Goal: Communication & Community: Answer question/provide support

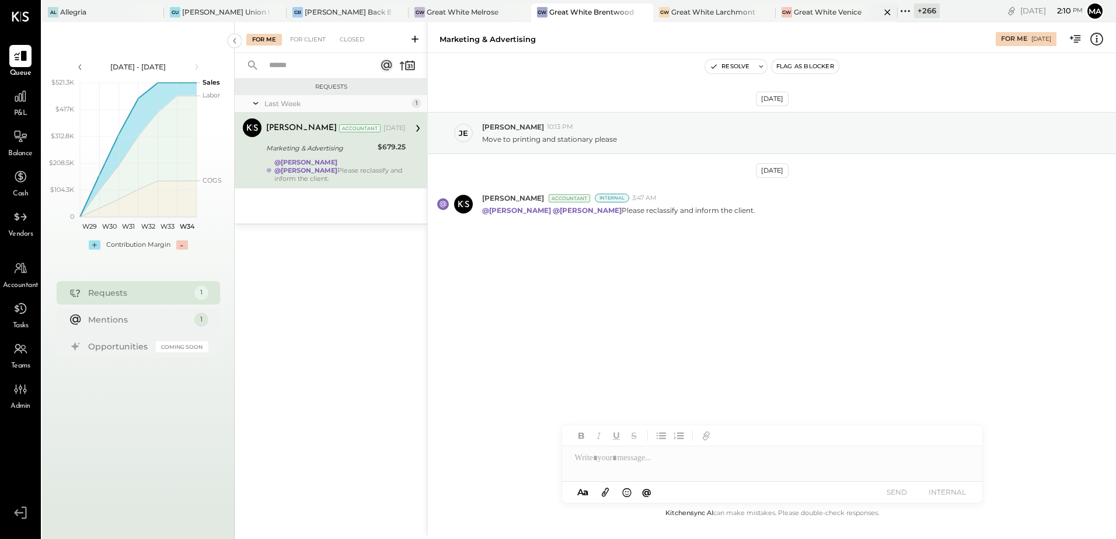
click at [794, 12] on div "Great White Venice" at bounding box center [828, 12] width 68 height 10
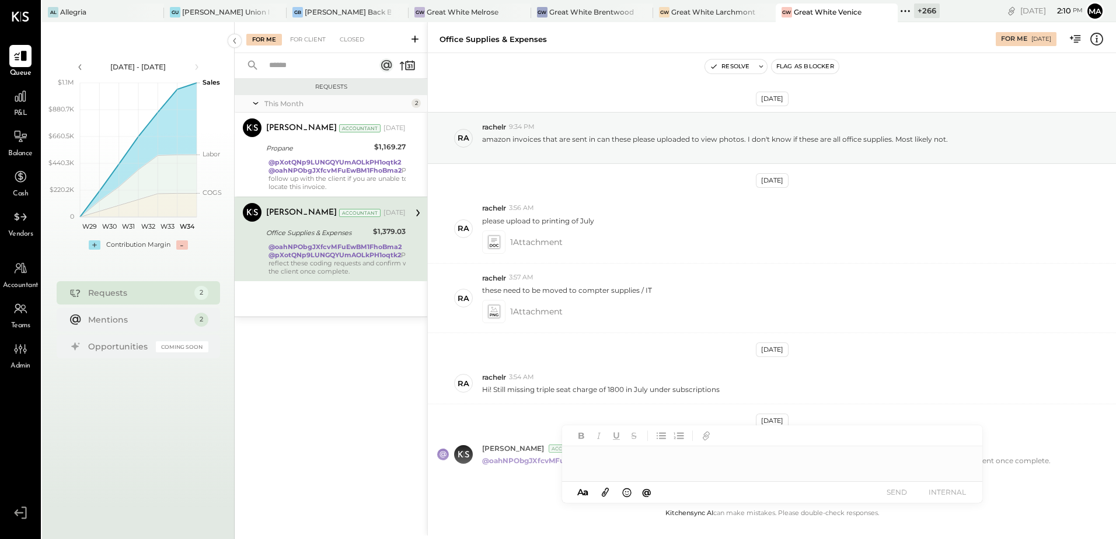
scroll to position [57, 0]
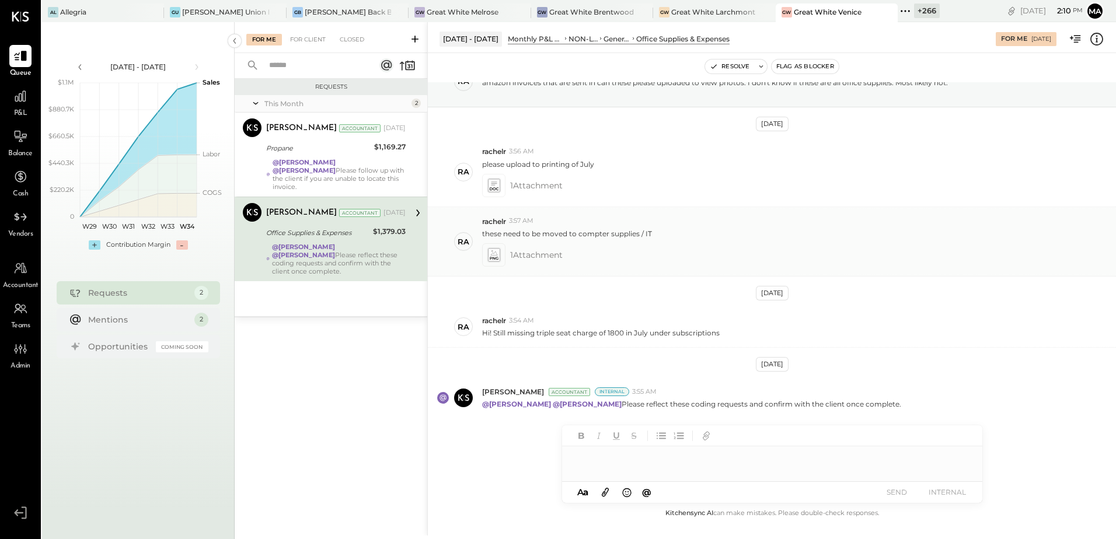
click at [492, 248] on icon at bounding box center [494, 255] width 15 height 16
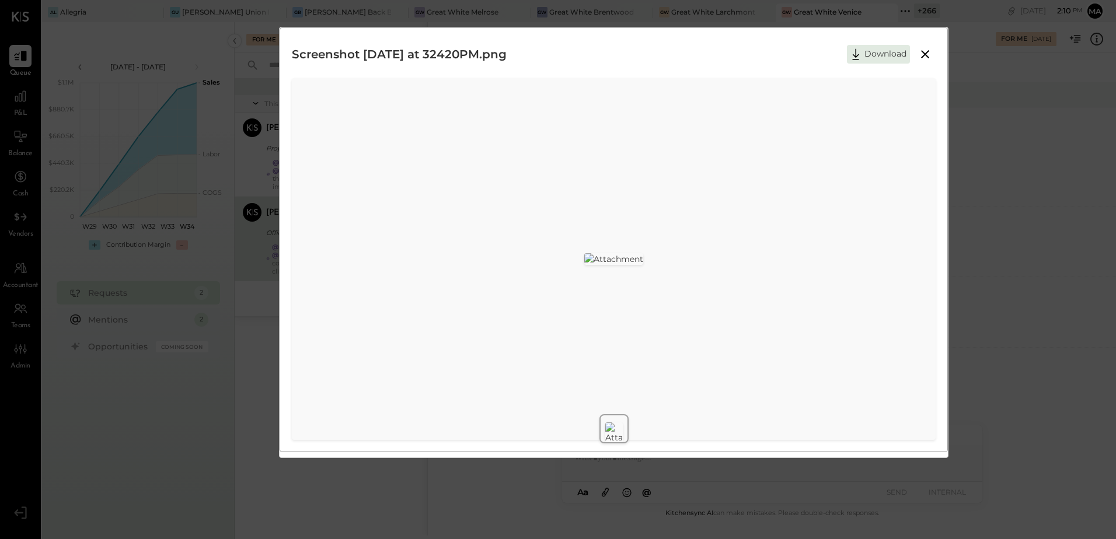
click at [929, 55] on icon at bounding box center [925, 54] width 14 height 14
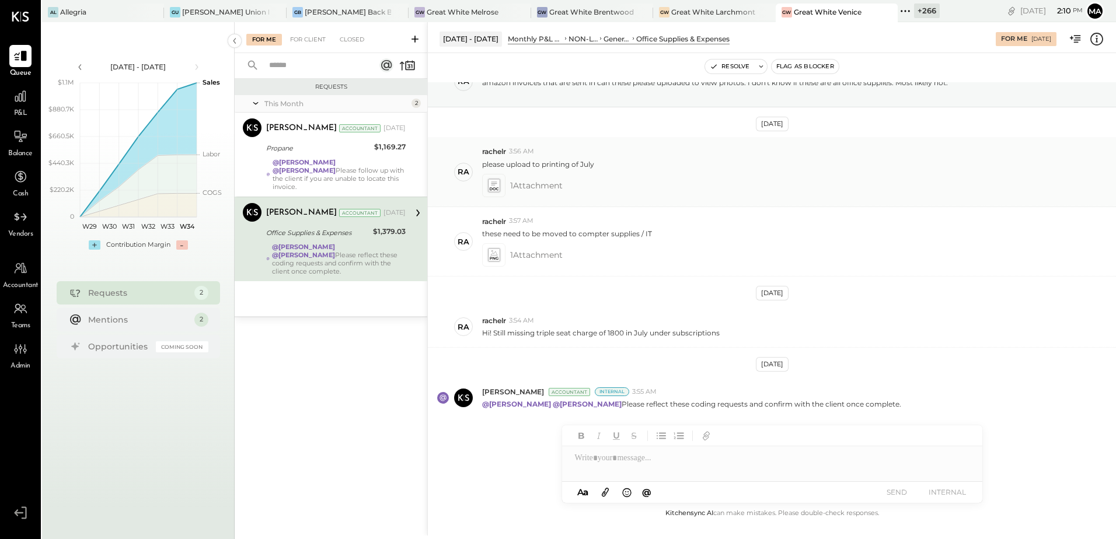
click at [497, 180] on icon at bounding box center [493, 185] width 12 height 13
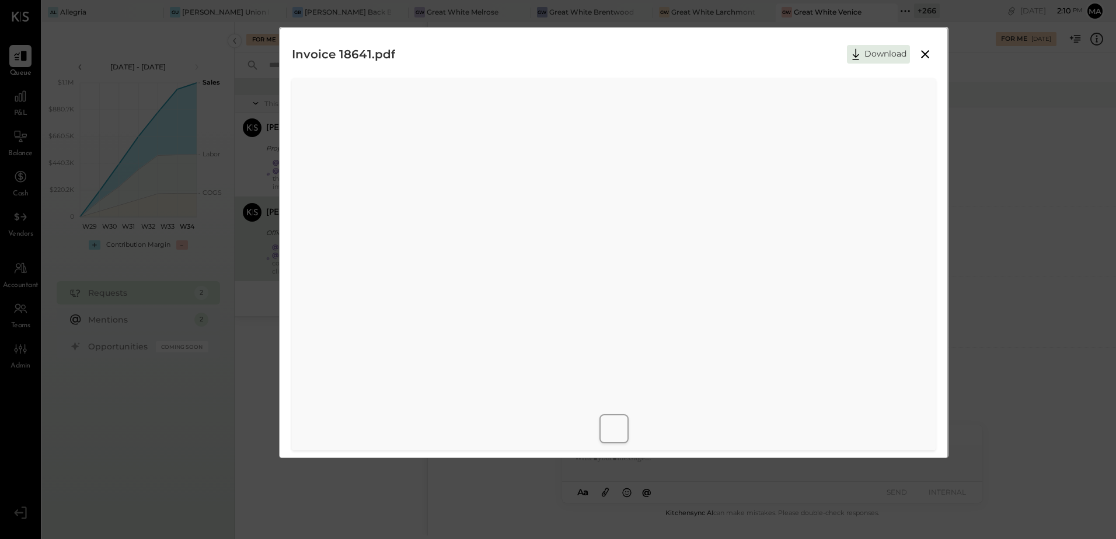
click at [926, 54] on icon at bounding box center [925, 54] width 14 height 14
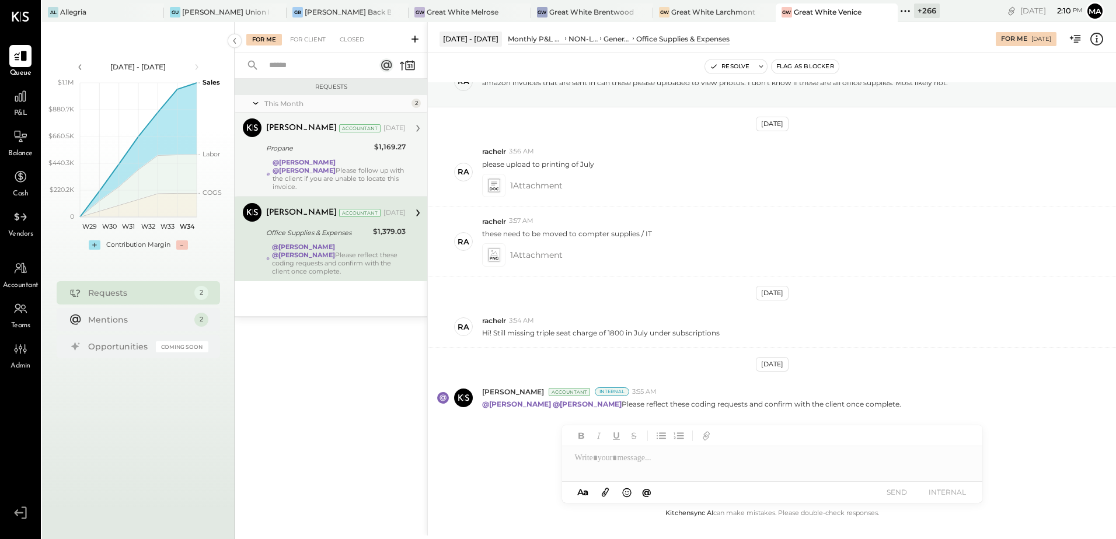
click at [344, 141] on div "Propane" at bounding box center [318, 148] width 104 height 14
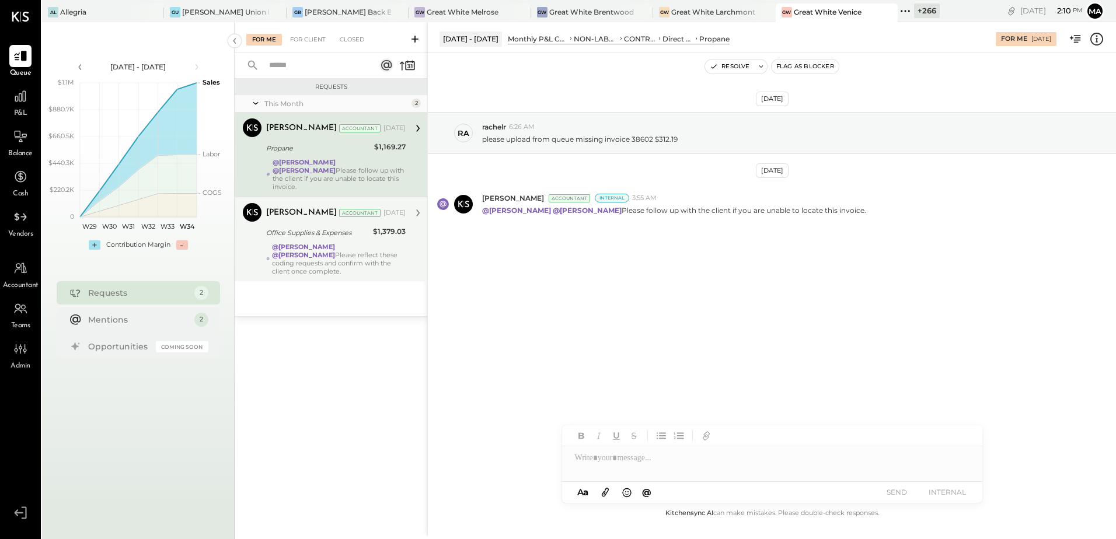
click at [292, 215] on div "[PERSON_NAME] Accountant [DATE] Office Supplies & Expenses $1,379.03 @[PERSON_N…" at bounding box center [336, 239] width 140 height 72
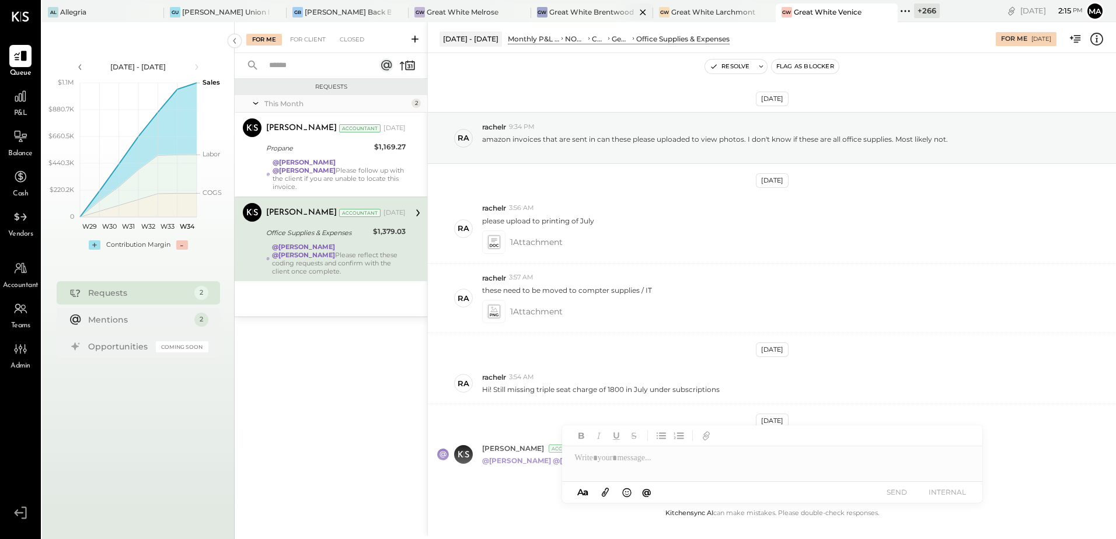
click at [569, 9] on div "Great White Brentwood" at bounding box center [591, 12] width 85 height 10
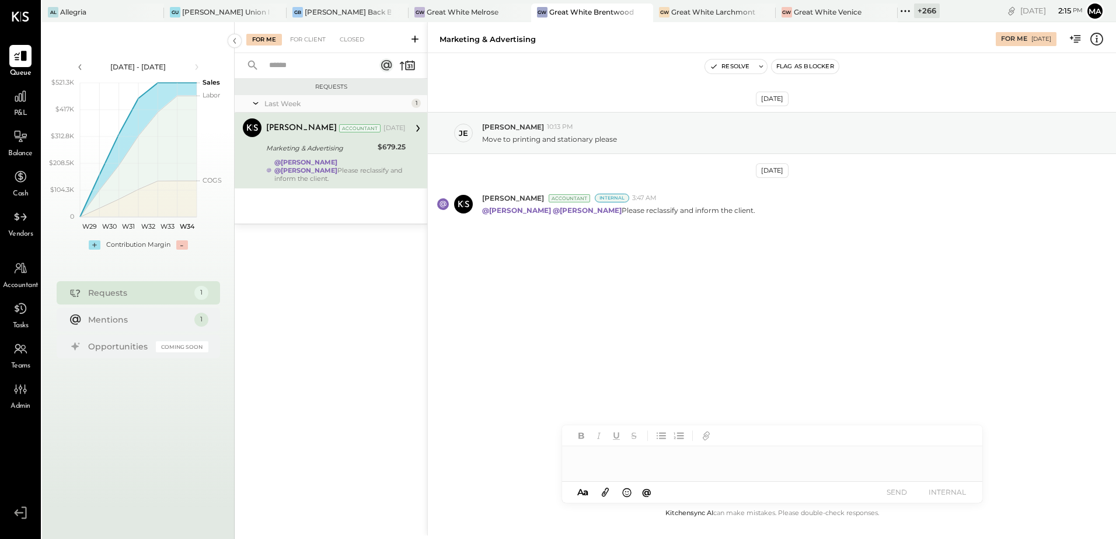
click at [649, 298] on div "[DATE] [PERSON_NAME] 10:13 PM Move to printing and stationary please [DATE] [PE…" at bounding box center [772, 197] width 688 height 231
click at [552, 126] on div "[PERSON_NAME] 10:13 PM" at bounding box center [794, 127] width 625 height 10
click at [558, 135] on p "Move to printing and stationary please" at bounding box center [549, 139] width 135 height 10
click at [661, 315] on div "[DATE] [PERSON_NAME] 10:13 PM Move to printing and stationary please [DATE] [PE…" at bounding box center [772, 280] width 688 height 454
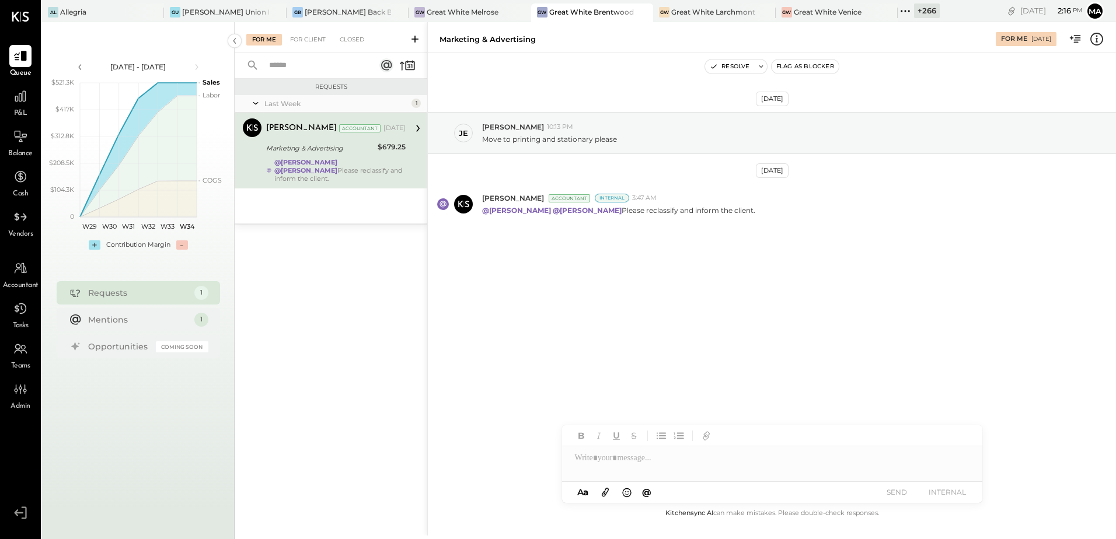
click at [647, 339] on div "[DATE] [PERSON_NAME] 10:13 PM Move to printing and stationary please [DATE] [PE…" at bounding box center [772, 280] width 688 height 454
click at [717, 344] on div "[DATE] [PERSON_NAME] 10:13 PM Move to printing and stationary please [DATE] [PE…" at bounding box center [772, 280] width 688 height 454
click at [1096, 36] on icon at bounding box center [1096, 39] width 15 height 15
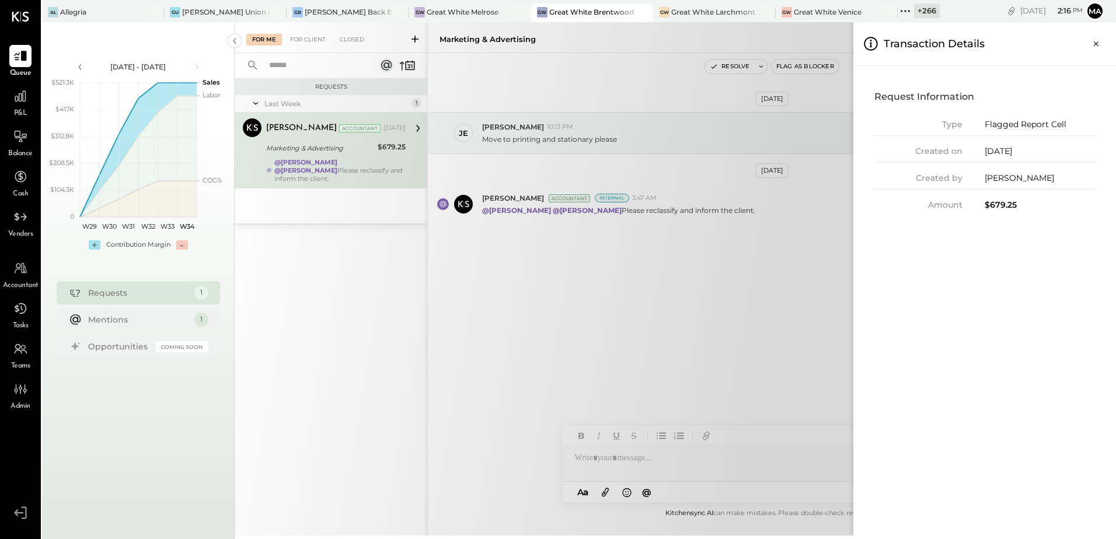
drag, startPoint x: 1094, startPoint y: 46, endPoint x: 1043, endPoint y: 123, distance: 92.6
click at [1094, 46] on icon "Close panel" at bounding box center [1097, 44] width 12 height 12
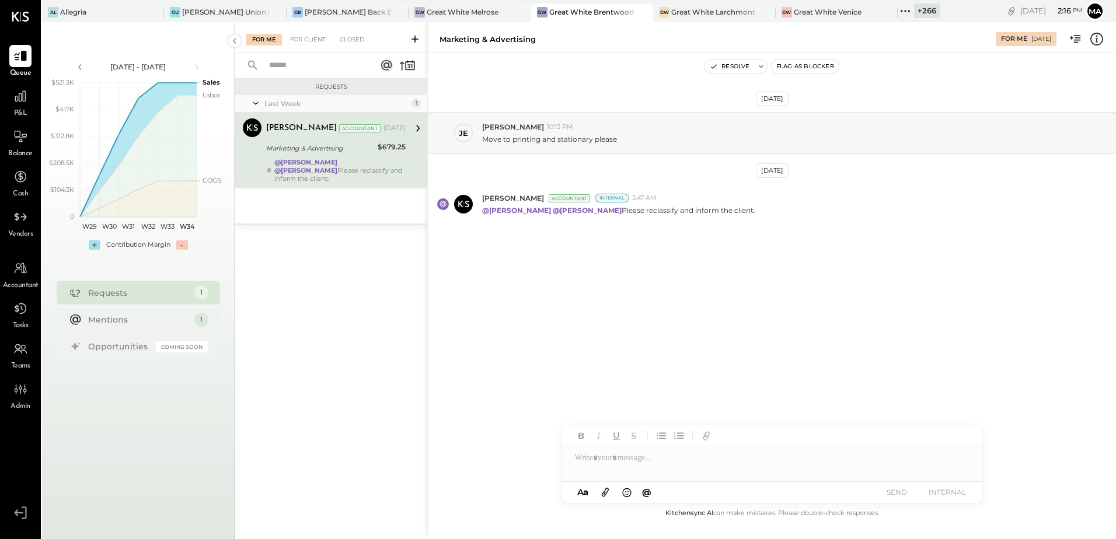
click at [661, 462] on div at bounding box center [772, 458] width 420 height 23
type input "****"
click at [670, 434] on span "[PERSON_NAME]" at bounding box center [675, 433] width 92 height 11
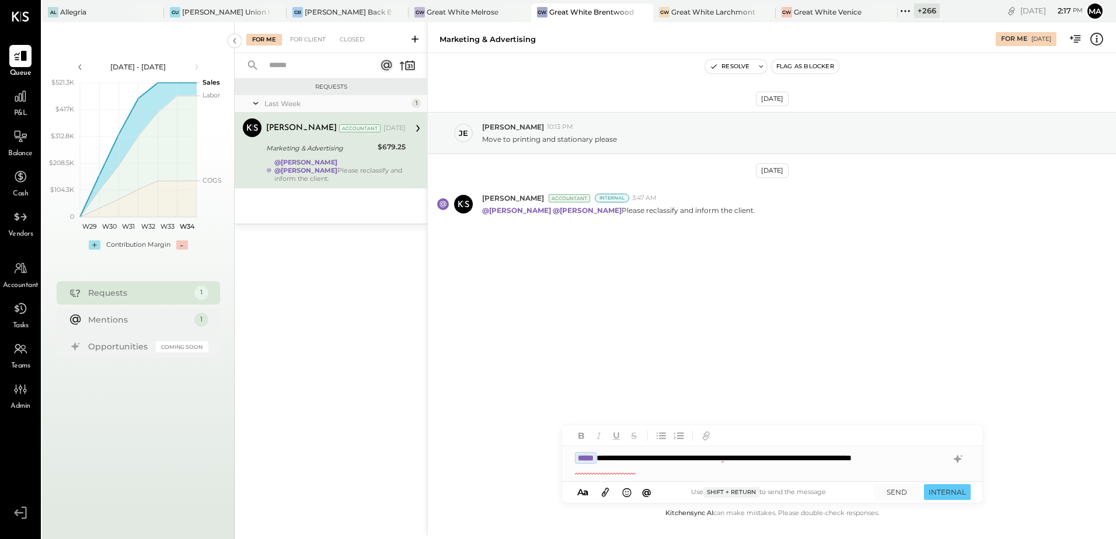
click at [598, 475] on div "**********" at bounding box center [772, 464] width 420 height 35
drag, startPoint x: 598, startPoint y: 475, endPoint x: 527, endPoint y: 401, distance: 102.8
click at [527, 401] on span "Advertisement" at bounding box center [501, 402] width 53 height 11
click at [884, 494] on button "SEND" at bounding box center [897, 493] width 47 height 16
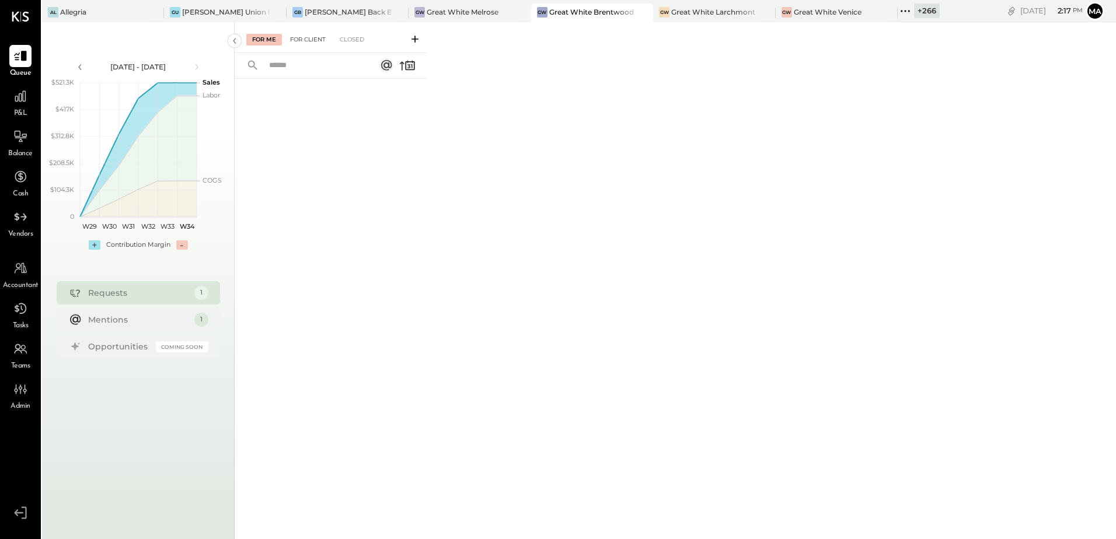
click at [326, 39] on div "For Client" at bounding box center [307, 40] width 47 height 12
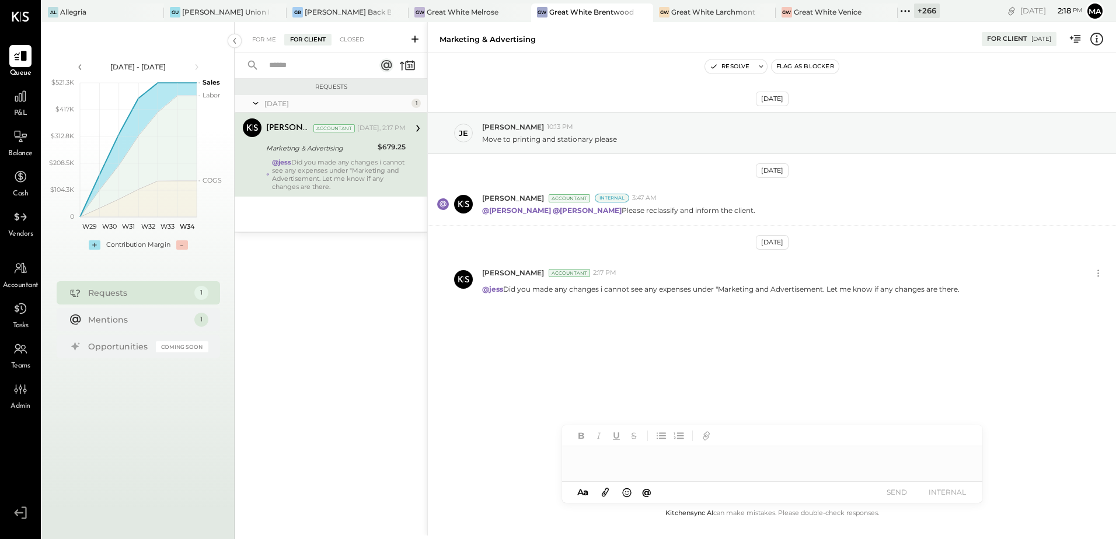
click at [792, 379] on div "[DATE] [PERSON_NAME] 10:13 PM Move to printing and stationary please [DATE] [PE…" at bounding box center [772, 236] width 688 height 309
click at [690, 361] on div "[DATE] [PERSON_NAME] 10:13 PM Move to printing and stationary please [DATE] [PE…" at bounding box center [772, 236] width 688 height 309
